Goal: Task Accomplishment & Management: Manage account settings

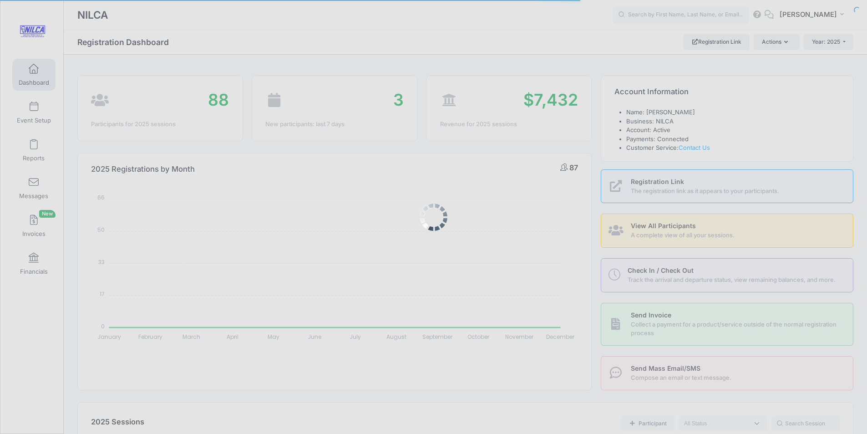
select select
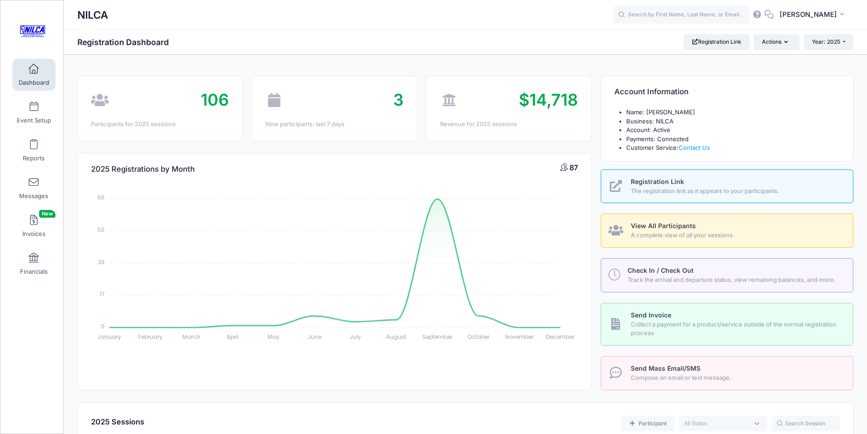
click at [649, 223] on span "View All Participants" at bounding box center [663, 226] width 65 height 8
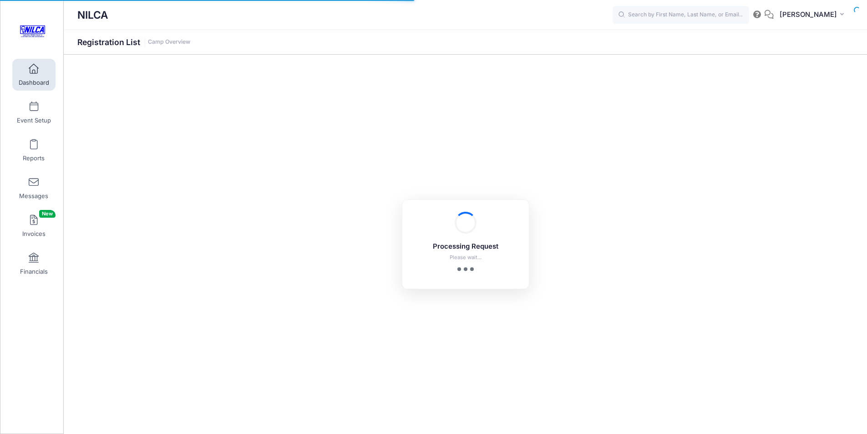
select select "10"
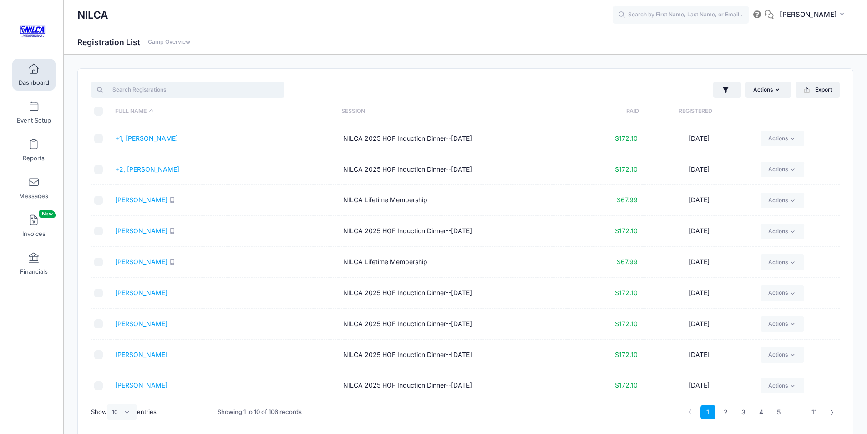
click at [180, 91] on input "search" at bounding box center [187, 89] width 193 height 15
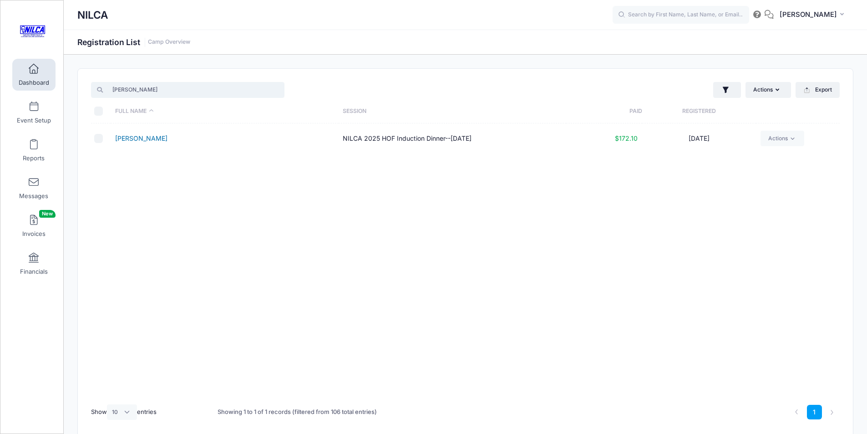
type input "chadwick"
click at [154, 138] on link "Chadwick, Matt" at bounding box center [141, 138] width 52 height 8
drag, startPoint x: 202, startPoint y: 92, endPoint x: 233, endPoint y: 83, distance: 32.3
click at [217, 86] on input "chadwick" at bounding box center [187, 89] width 193 height 15
click at [277, 90] on input "chadwick" at bounding box center [187, 89] width 193 height 15
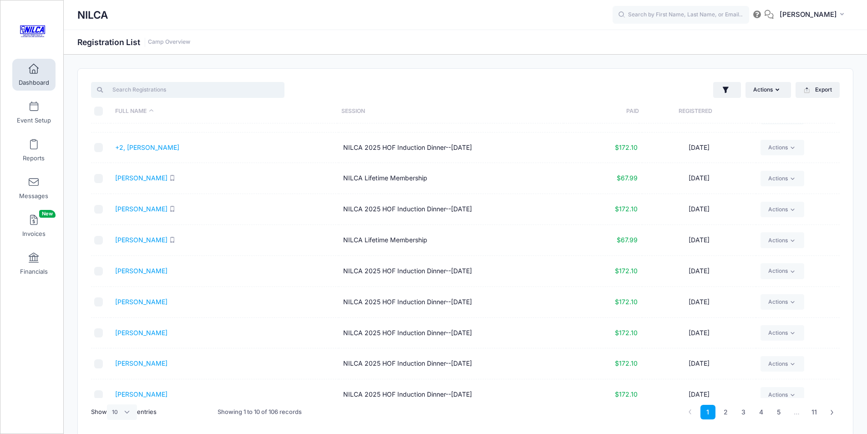
scroll to position [34, 0]
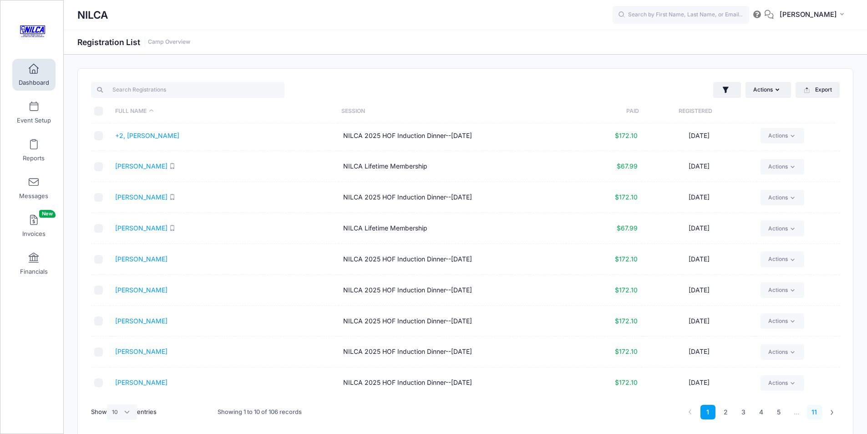
click at [815, 413] on link "11" at bounding box center [814, 412] width 15 height 15
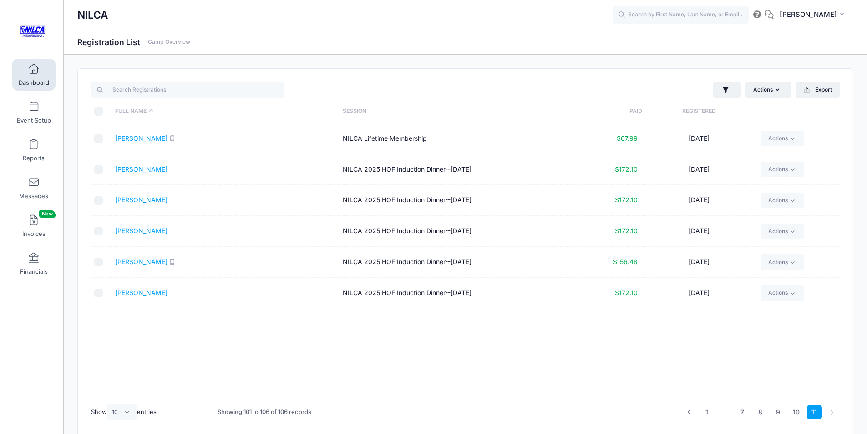
scroll to position [0, 0]
click at [794, 412] on link "10" at bounding box center [796, 412] width 16 height 15
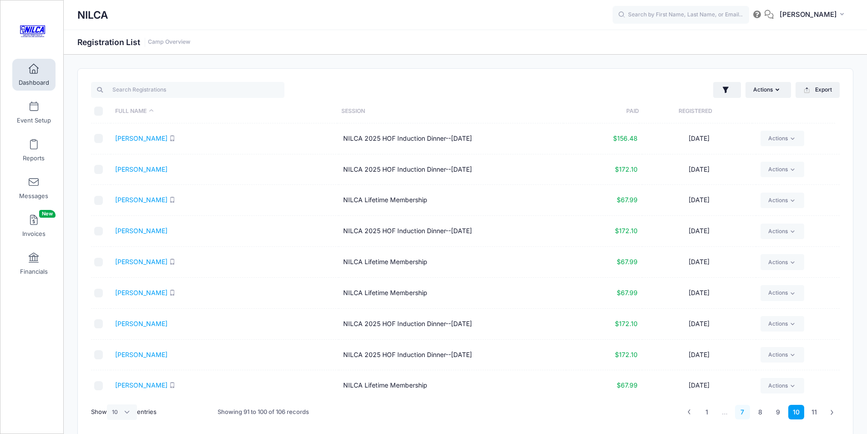
click at [743, 413] on link "7" at bounding box center [742, 412] width 15 height 15
click at [34, 71] on span at bounding box center [34, 69] width 0 height 10
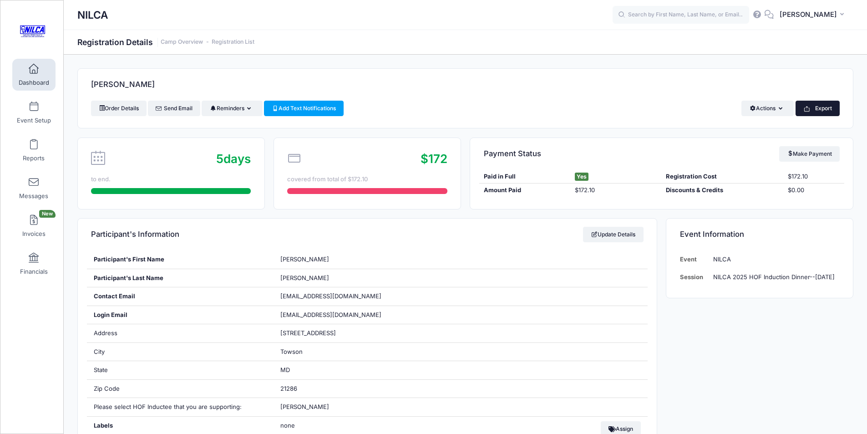
click at [813, 103] on button "Export" at bounding box center [818, 108] width 44 height 15
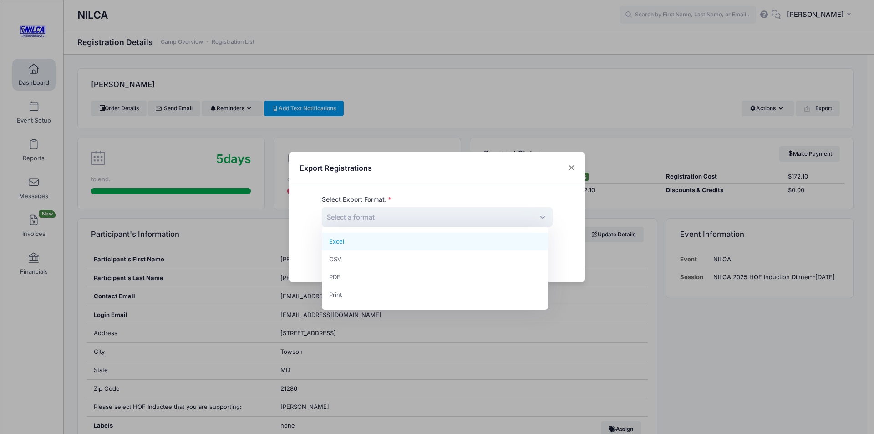
click at [354, 214] on span "Select a format" at bounding box center [351, 217] width 48 height 8
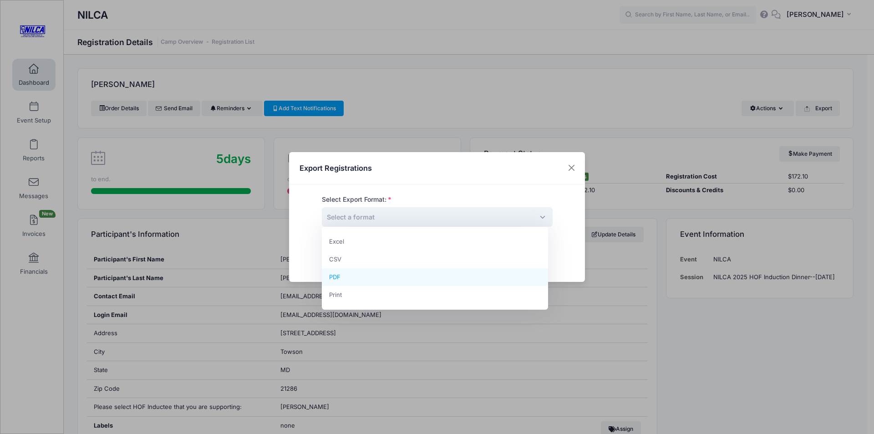
select select "pdf"
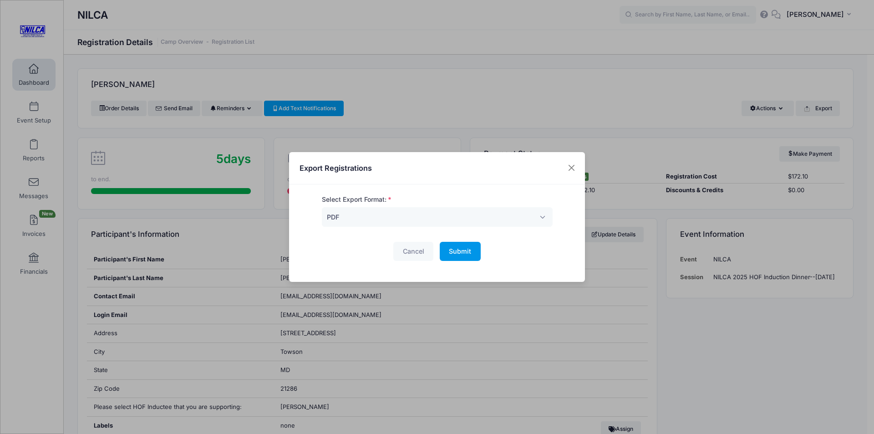
click at [464, 251] on span "Submit" at bounding box center [460, 251] width 22 height 8
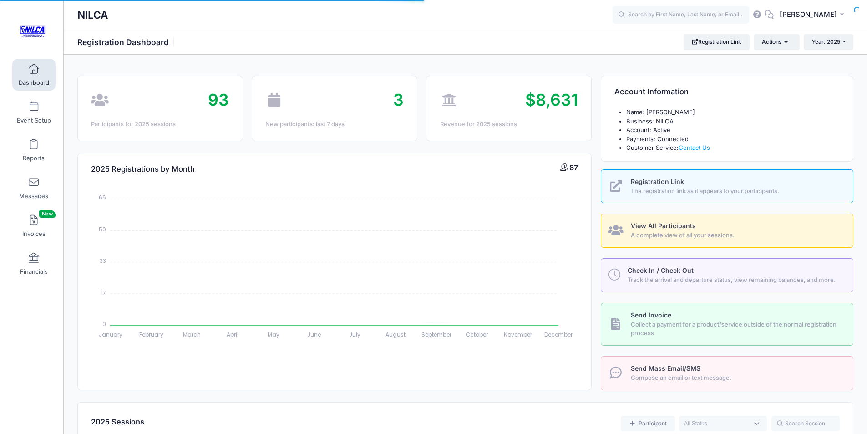
select select
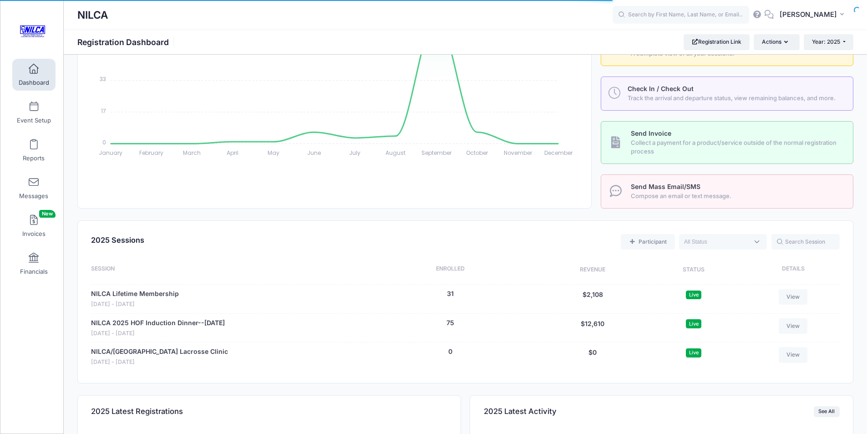
scroll to position [182, 0]
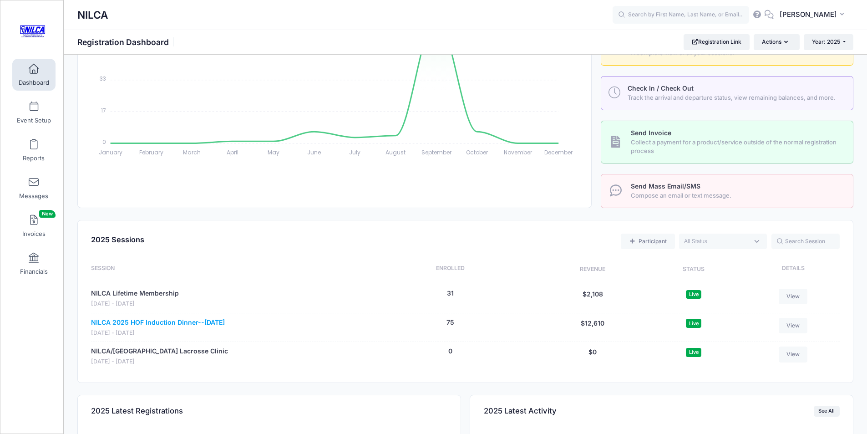
click at [156, 322] on link "NILCA 2025 HOF Induction Dinner--[DATE]" at bounding box center [158, 323] width 134 height 10
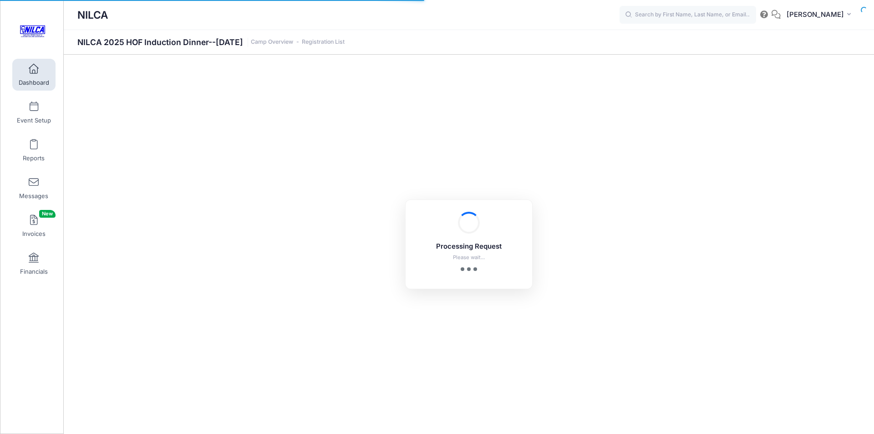
select select "10"
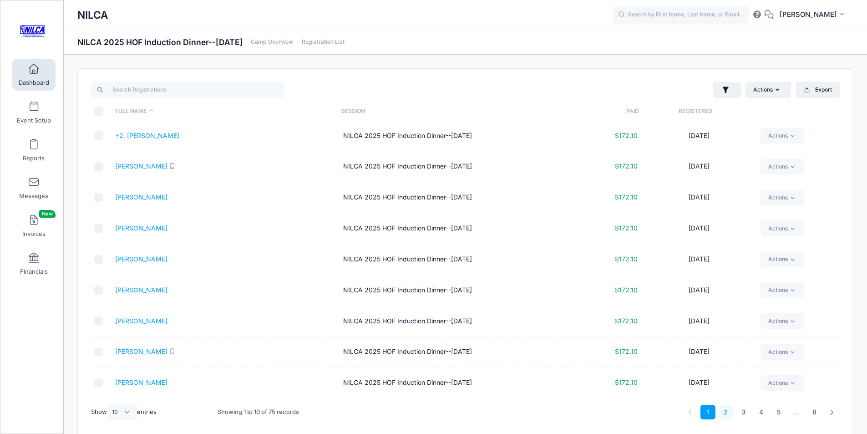
click at [725, 414] on link "2" at bounding box center [725, 412] width 15 height 15
click at [745, 414] on link "3" at bounding box center [743, 412] width 15 height 15
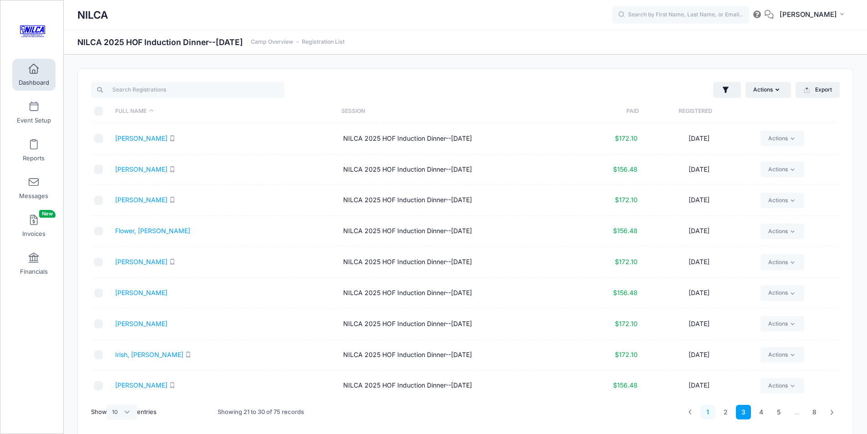
click at [709, 408] on link "1" at bounding box center [708, 412] width 15 height 15
click at [809, 91] on icon "button" at bounding box center [806, 91] width 5 height 4
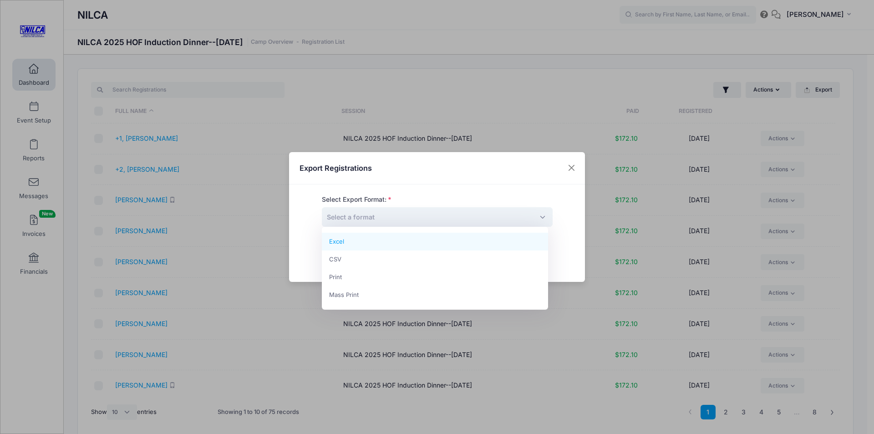
click at [478, 208] on span "Select a format" at bounding box center [437, 217] width 231 height 20
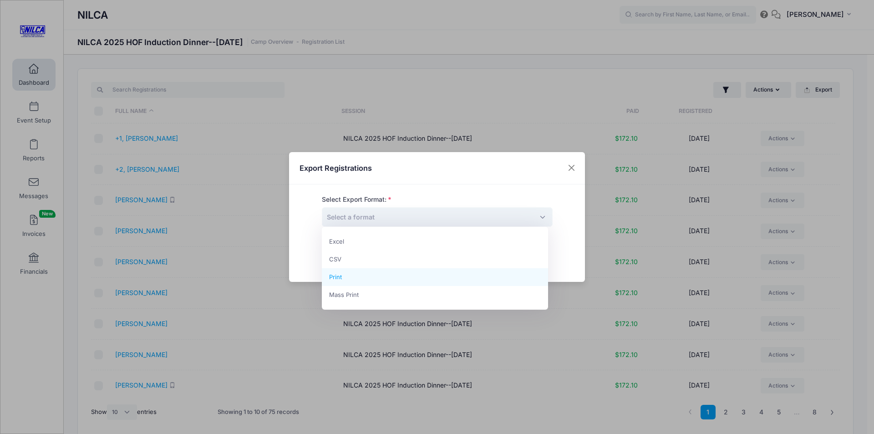
drag, startPoint x: 350, startPoint y: 273, endPoint x: 343, endPoint y: 276, distance: 7.7
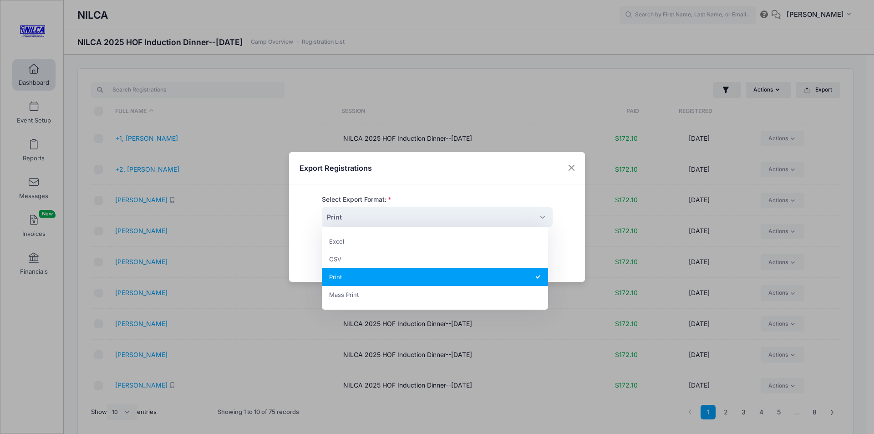
click at [489, 221] on span "Print" at bounding box center [437, 217] width 231 height 20
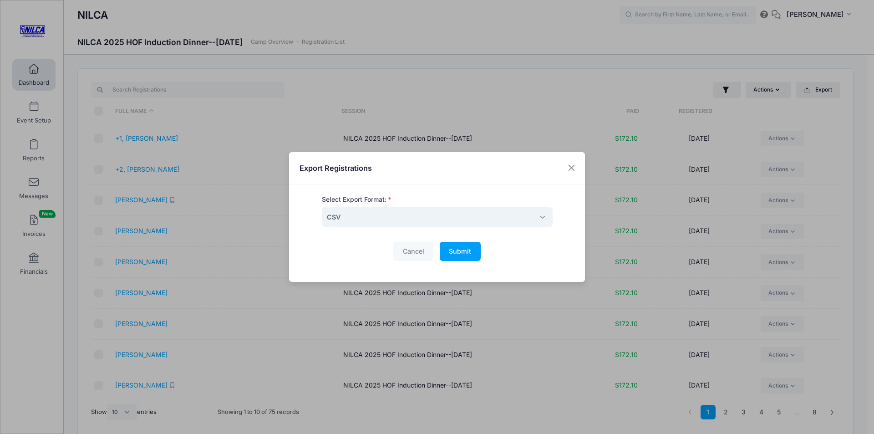
click at [483, 219] on span "CSV" at bounding box center [437, 217] width 231 height 20
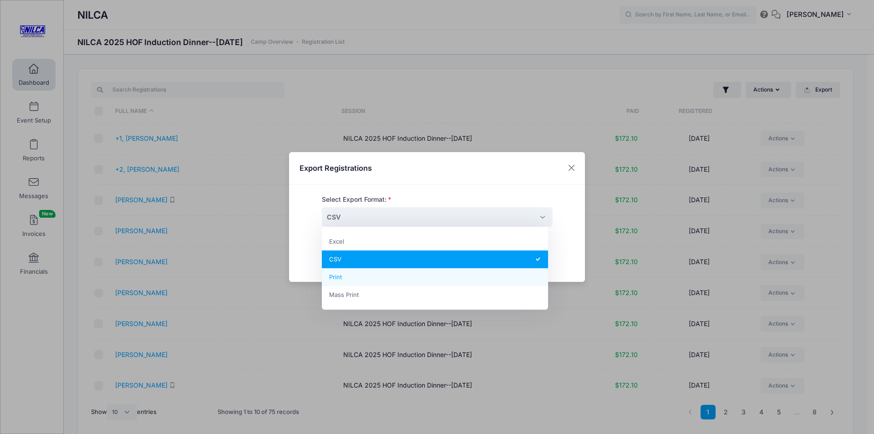
select select "print"
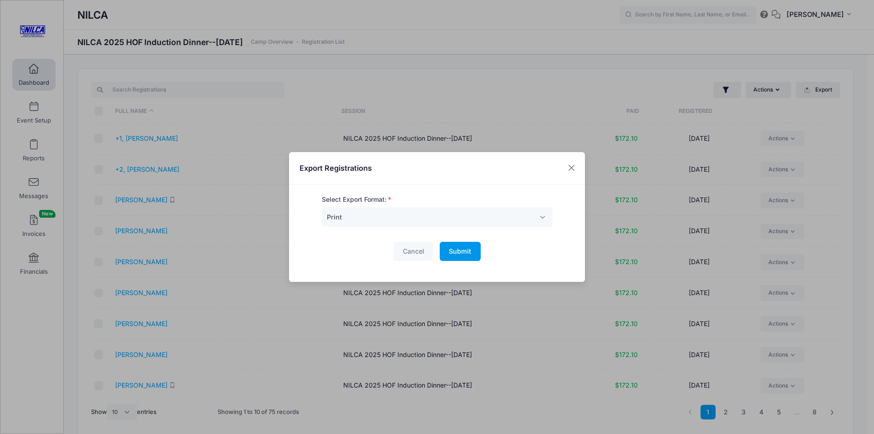
click at [452, 254] on span "Submit" at bounding box center [460, 251] width 22 height 8
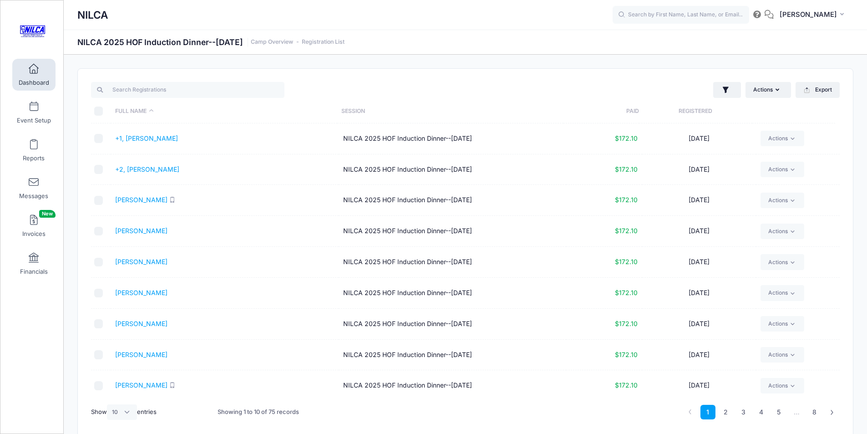
click at [34, 68] on span at bounding box center [34, 69] width 0 height 10
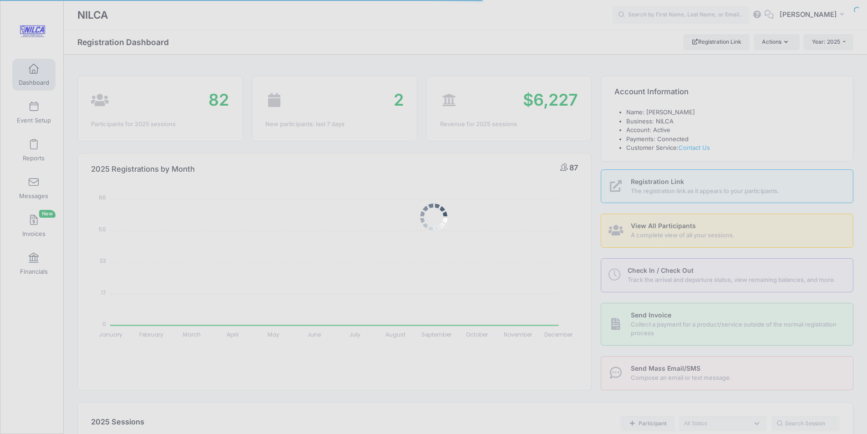
select select
